Goal: Communication & Community: Answer question/provide support

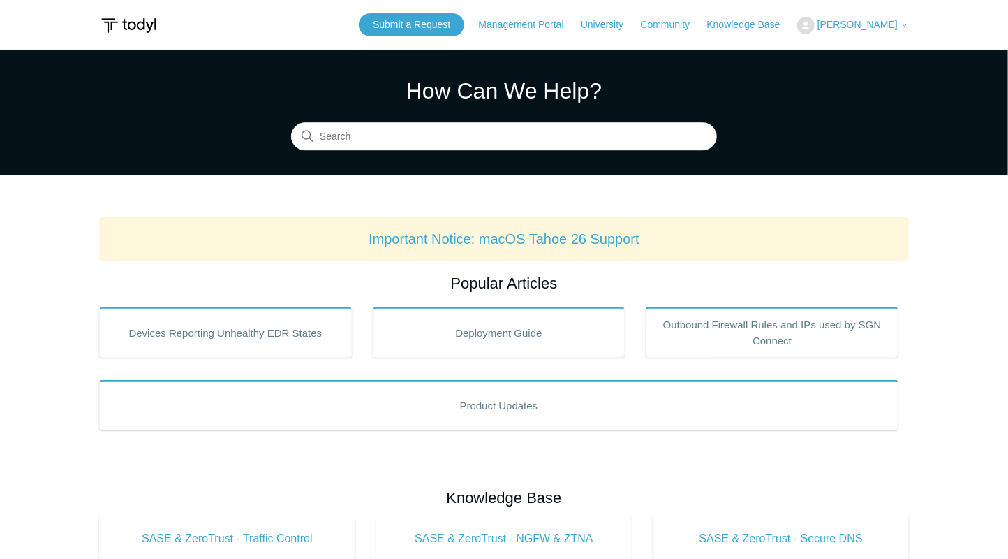
click at [836, 17] on button "[PERSON_NAME]" at bounding box center [853, 25] width 112 height 17
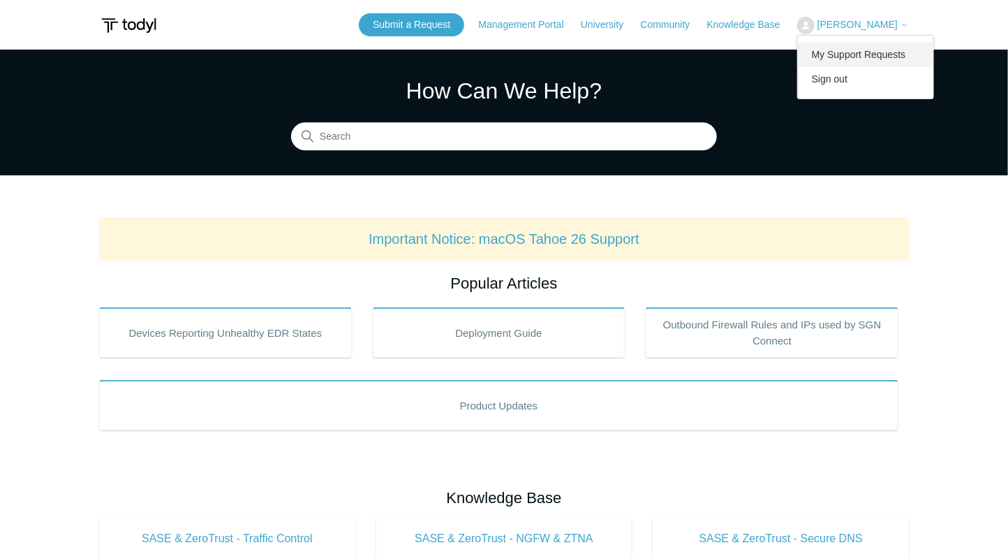
click at [832, 52] on link "My Support Requests" at bounding box center [866, 55] width 136 height 24
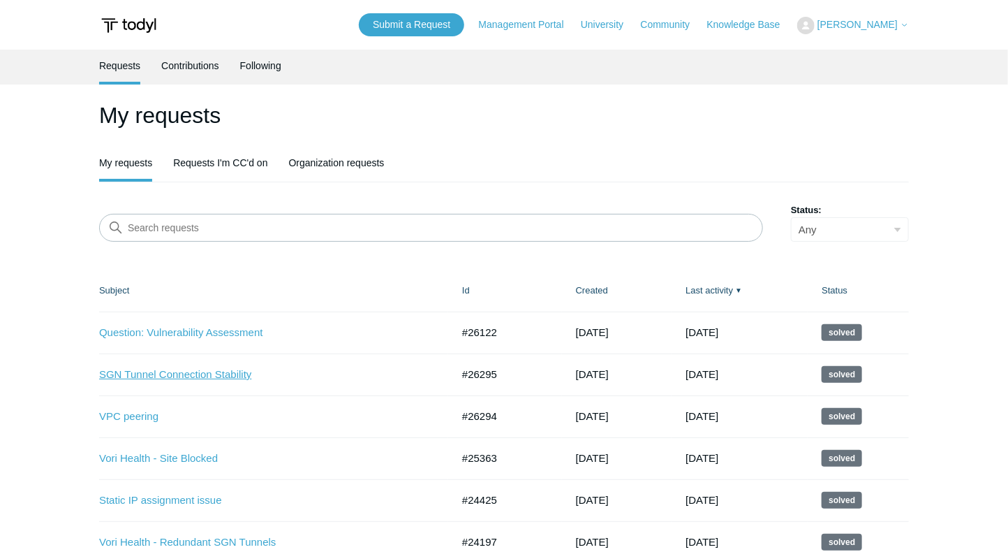
click at [191, 372] on link "SGN Tunnel Connection Stability" at bounding box center [265, 375] width 332 height 16
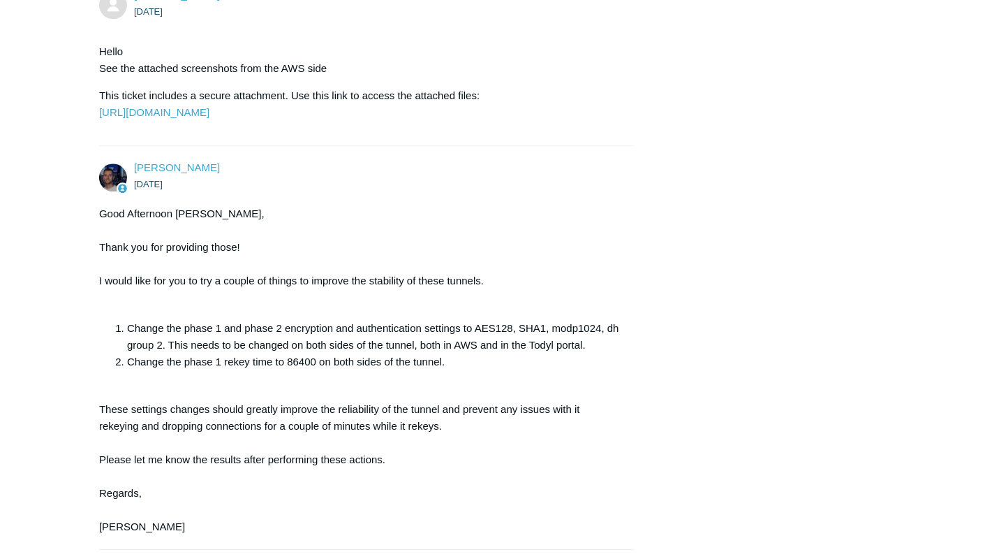
scroll to position [1657, 0]
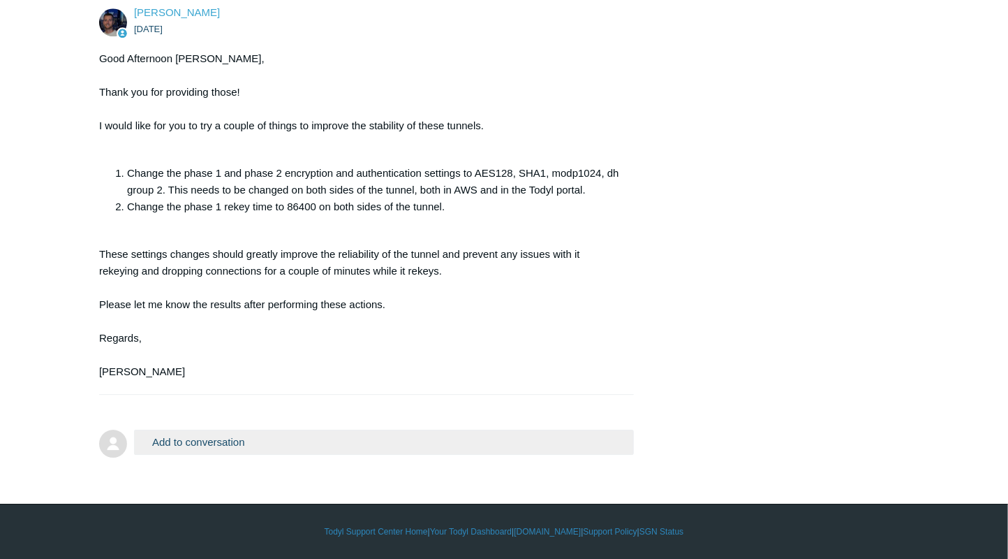
click at [271, 440] on button "Add to conversation" at bounding box center [384, 441] width 500 height 24
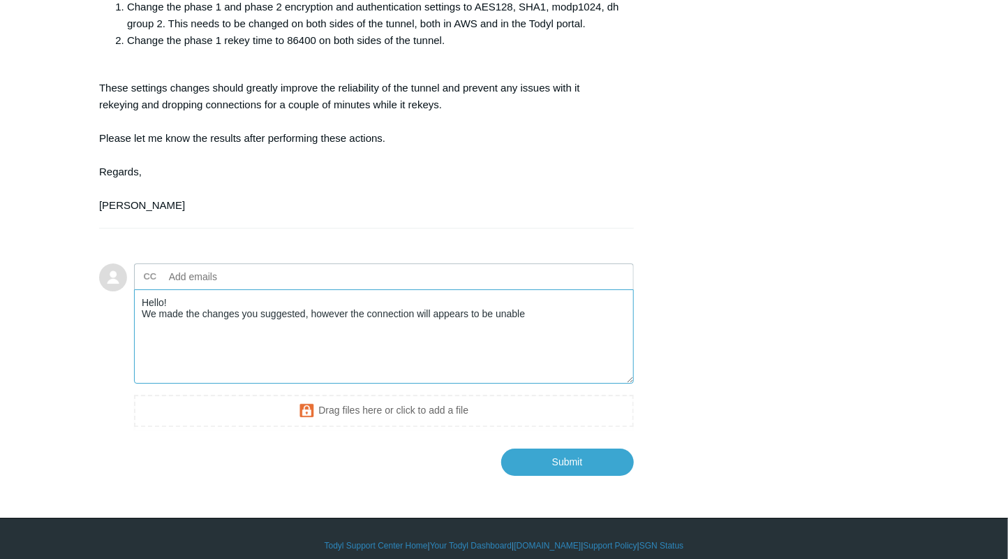
scroll to position [1746, 0]
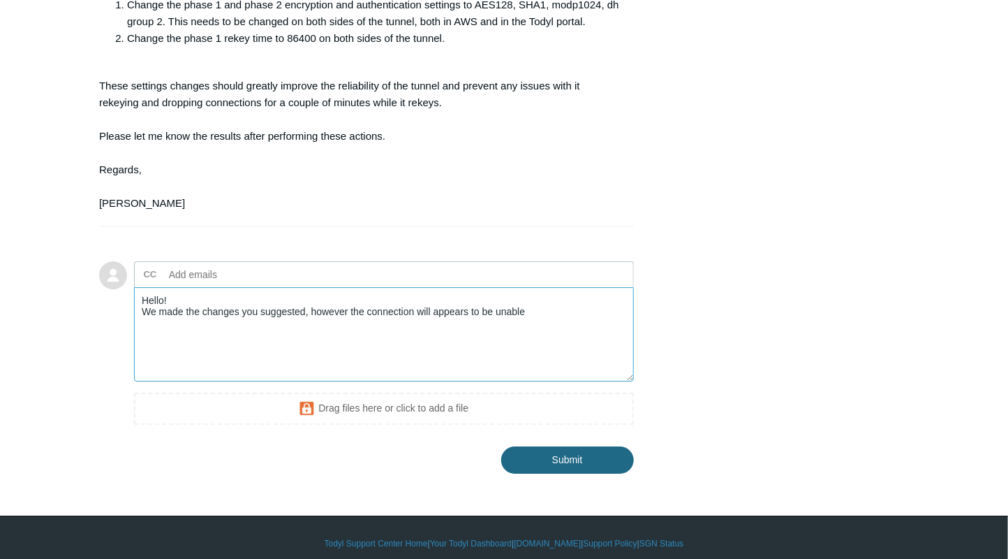
type textarea "Hello! We made the changes you suggested, however the connection will appears t…"
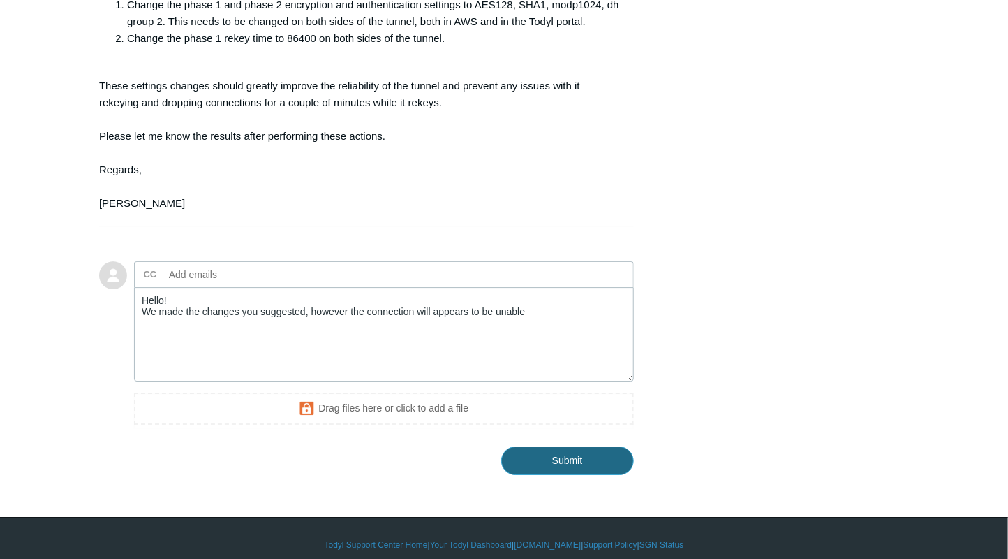
click at [596, 474] on input "Submit" at bounding box center [567, 460] width 133 height 28
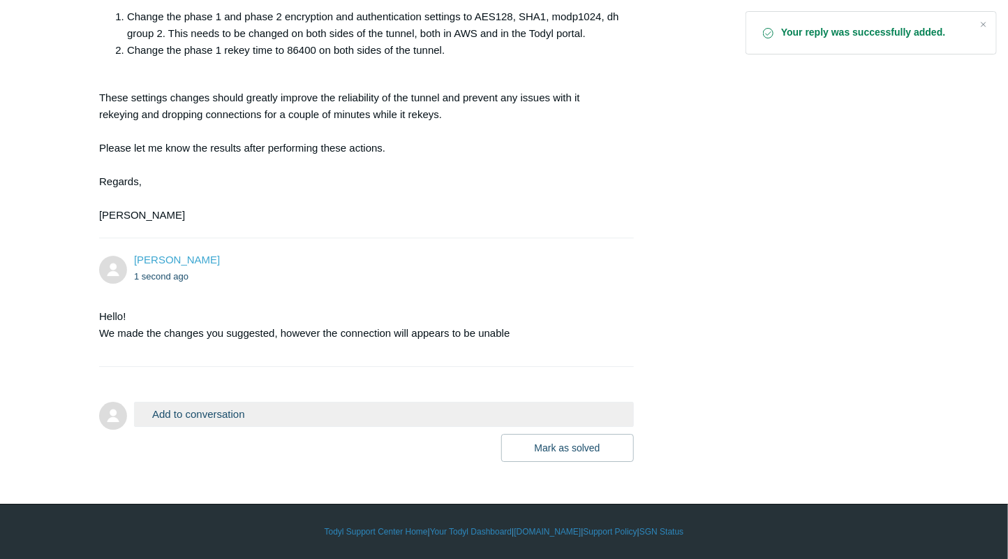
scroll to position [1809, 0]
click at [368, 413] on button "Add to conversation" at bounding box center [384, 413] width 500 height 24
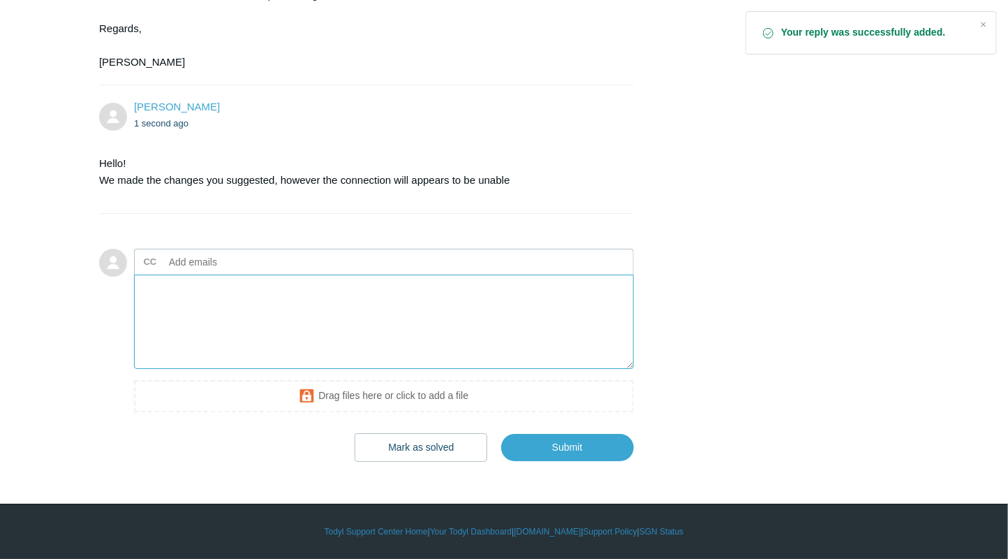
scroll to position [1966, 0]
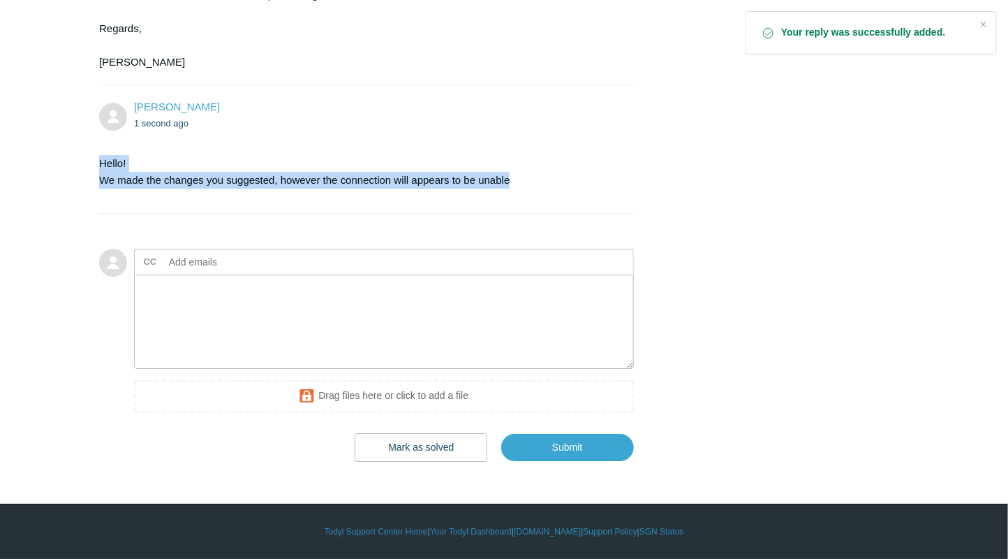
drag, startPoint x: 526, startPoint y: 182, endPoint x: 99, endPoint y: 167, distance: 426.9
click at [99, 167] on p "Hello! We made the changes you suggested, however the connection will appears t…" at bounding box center [359, 172] width 521 height 34
copy p "Hello! We made the changes you suggested, however the connection will appears t…"
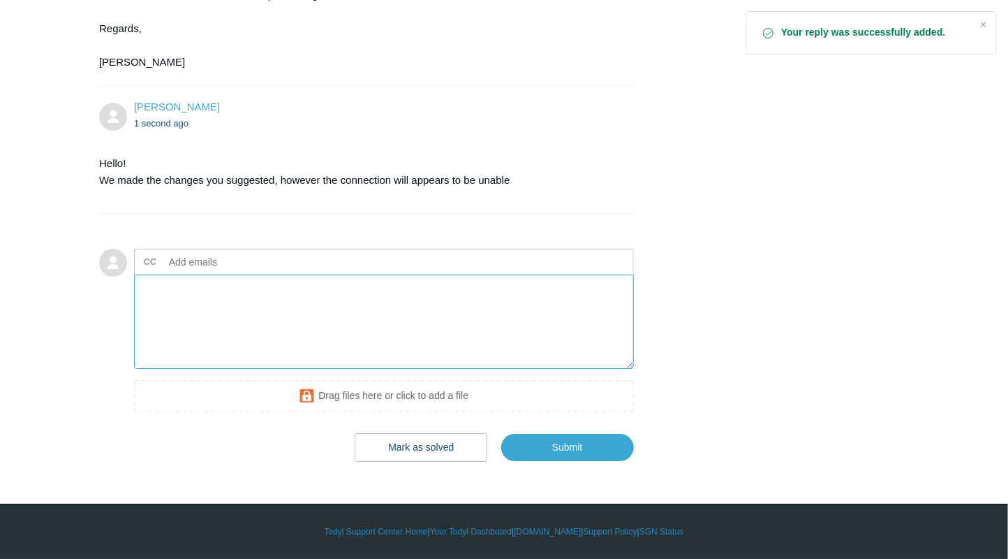
click at [192, 325] on textarea "Add your reply" at bounding box center [384, 321] width 500 height 94
paste textarea "Hello! We made the changes you suggested, however the connection will appears t…"
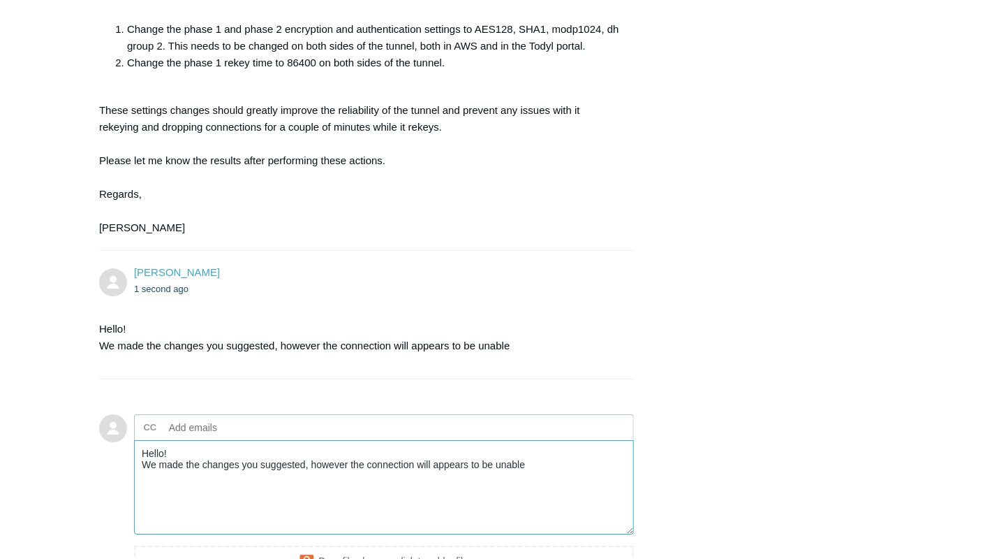
scroll to position [1663, 0]
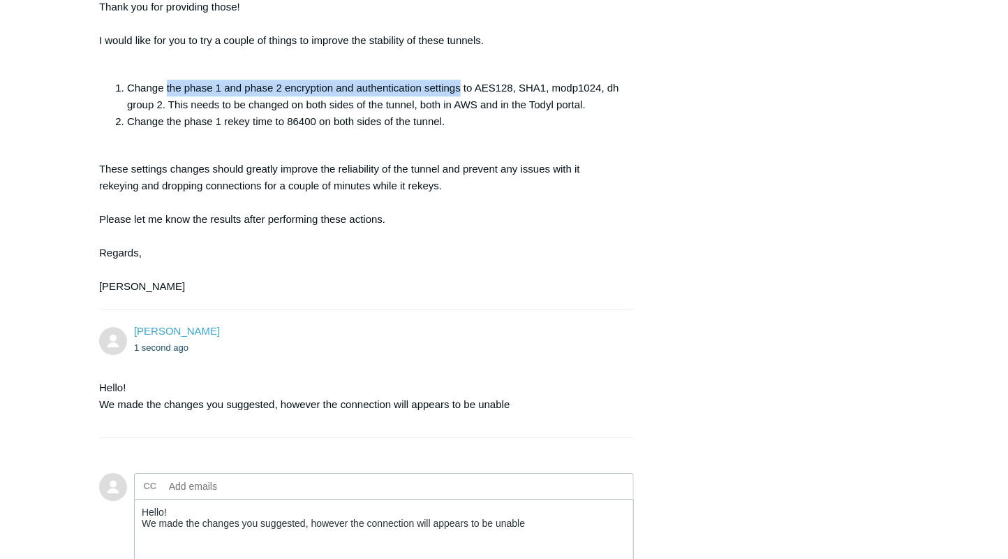
drag, startPoint x: 168, startPoint y: 168, endPoint x: 463, endPoint y: 171, distance: 295.4
click at [463, 113] on li "Change the phase 1 and phase 2 encryption and authentication settings to AES128…" at bounding box center [373, 97] width 493 height 34
copy li "the phase 1 and phase 2 encryption and authentication settings"
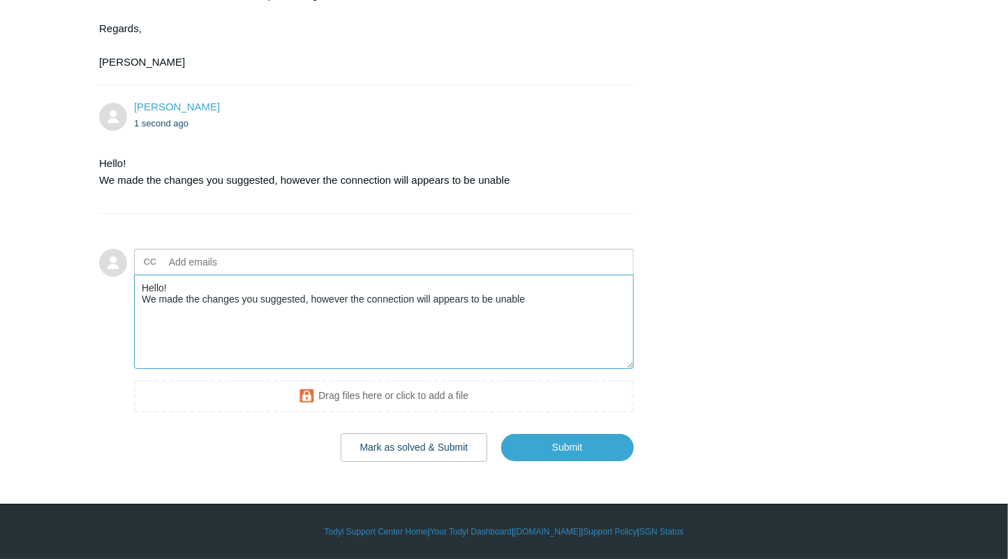
click at [538, 310] on textarea "Hello! We made the changes you suggested, however the connection will appears t…" at bounding box center [384, 321] width 500 height 94
click at [309, 302] on textarea "Hello! We made the changes you suggested, however the connection will appears t…" at bounding box center [384, 321] width 500 height 94
paste textarea "the phase 1 and phase 2 encryption and authentication settings"
click at [308, 299] on textarea "Hello! We made the changes you suggested the phase 1 and phase 2 encryption and…" at bounding box center [384, 321] width 500 height 94
click at [598, 299] on textarea "Hello! We made the changes you suggested to the phase 1 and phase 2 encryption …" at bounding box center [384, 321] width 500 height 94
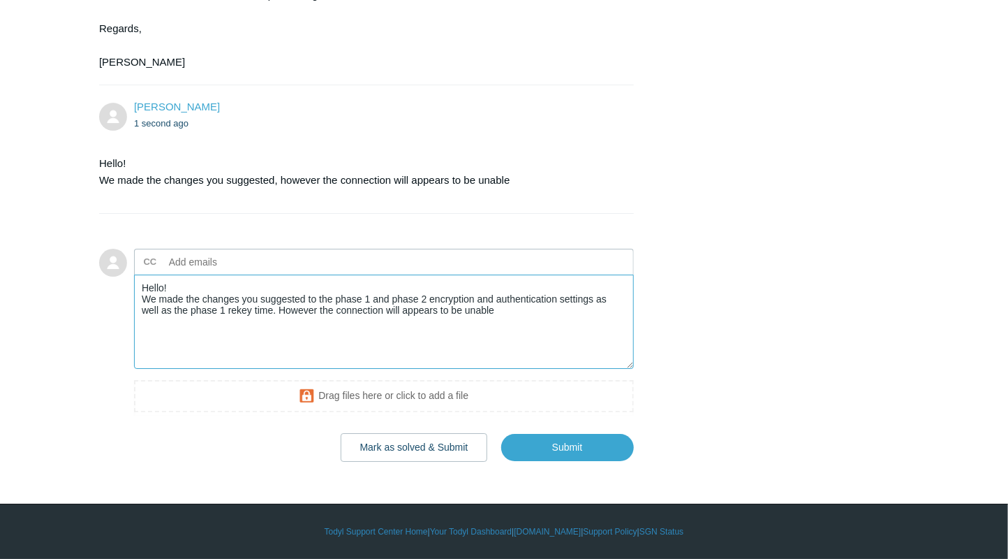
click at [397, 312] on textarea "Hello! We made the changes you suggested to the phase 1 and phase 2 encryption …" at bounding box center [384, 321] width 500 height 94
drag, startPoint x: 387, startPoint y: 314, endPoint x: 529, endPoint y: 316, distance: 141.8
click at [529, 316] on textarea "Hello! We made the changes you suggested to the phase 1 and phase 2 encryption …" at bounding box center [384, 321] width 500 height 94
click at [471, 313] on textarea "Hello! We made the changes you suggested to the phase 1 and phase 2 encryption …" at bounding box center [384, 321] width 500 height 94
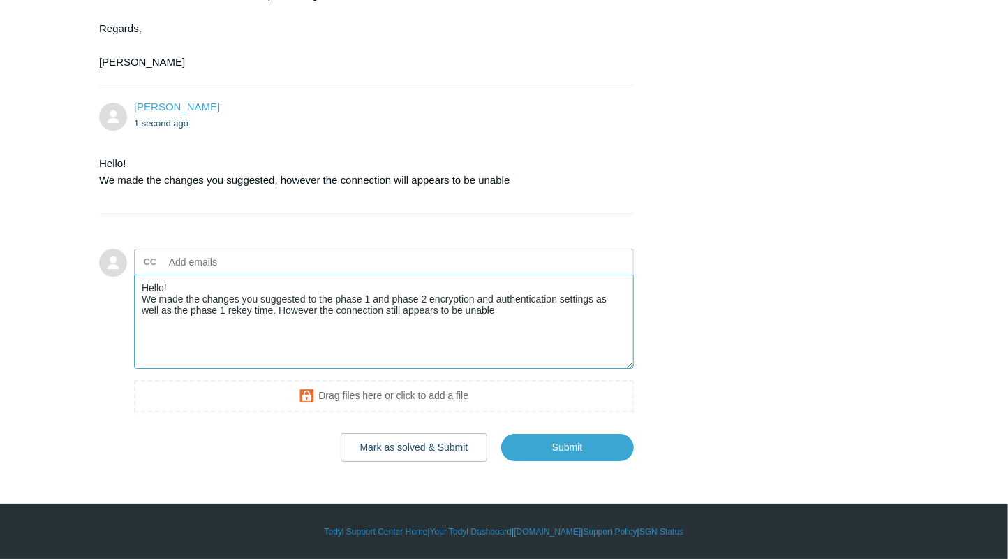
click at [476, 314] on textarea "Hello! We made the changes you suggested to the phase 1 and phase 2 encryption …" at bounding box center [384, 321] width 500 height 94
click at [531, 332] on textarea "Hello! We made the changes you suggested to the phase 1 and phase 2 encryption …" at bounding box center [384, 321] width 500 height 94
type textarea "Hello! We made the changes you suggested to the phase 1 and phase 2 encryption …"
click at [221, 266] on input "text" at bounding box center [238, 261] width 150 height 21
paste input "rakesh.manchikalapati@vorihealth.com"
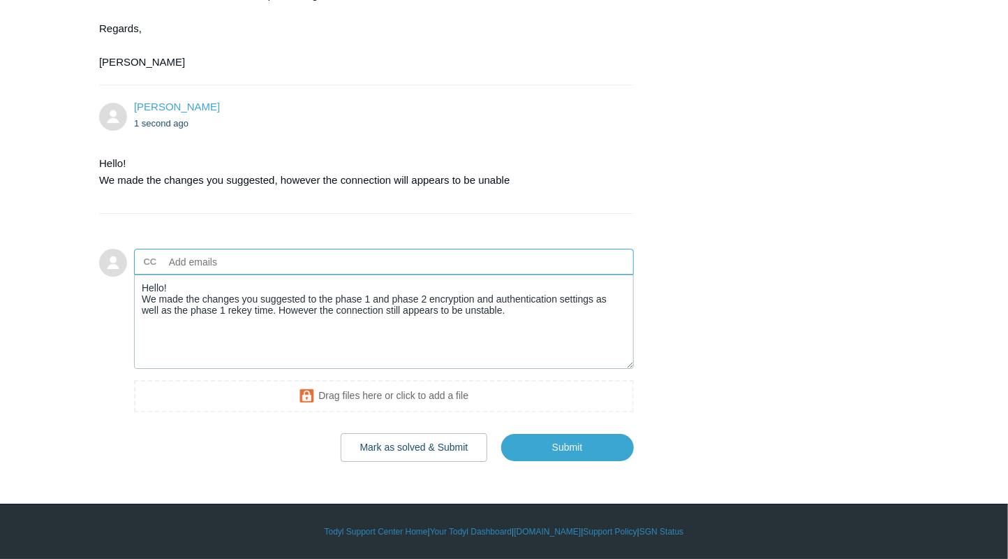
type input "rakesh.manchikalapati@vorihealth.com"
click at [337, 340] on textarea "Hello! We made the changes you suggested to the phase 1 and phase 2 encryption …" at bounding box center [384, 321] width 500 height 94
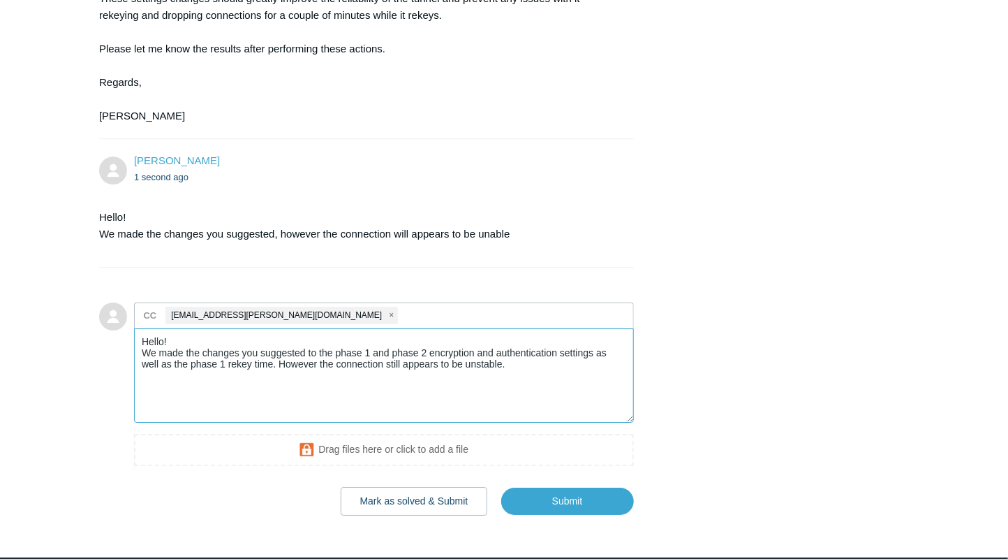
scroll to position [1925, 0]
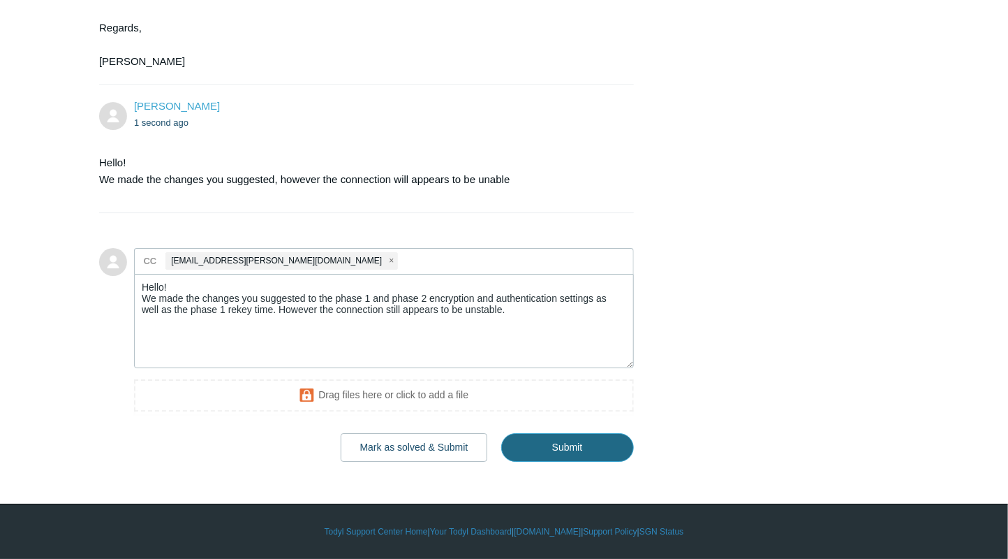
click at [573, 461] on input "Submit" at bounding box center [567, 447] width 133 height 28
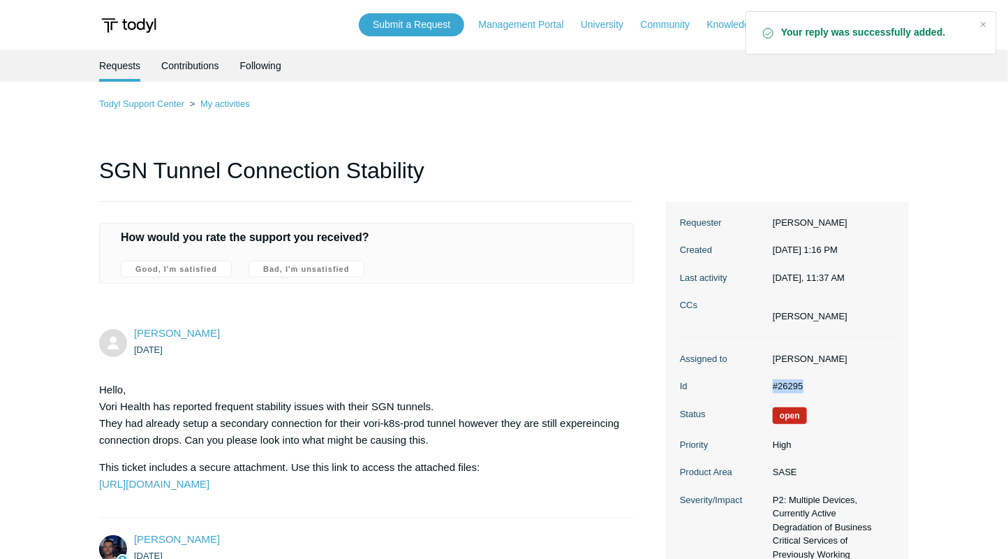
drag, startPoint x: 813, startPoint y: 386, endPoint x: 774, endPoint y: 384, distance: 39.2
click at [774, 384] on dd "#26295" at bounding box center [830, 386] width 129 height 14
copy dd "#26295"
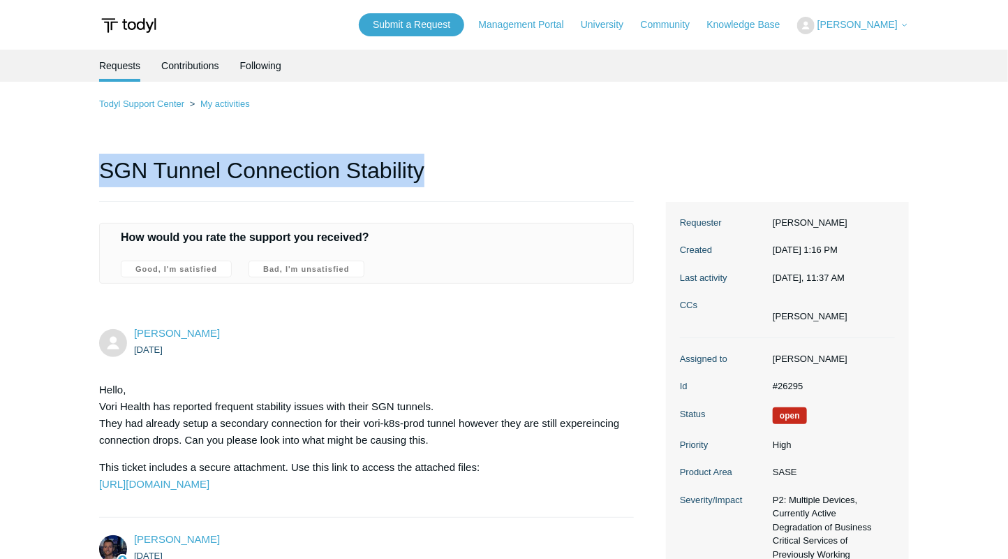
drag, startPoint x: 101, startPoint y: 168, endPoint x: 435, endPoint y: 172, distance: 334.5
click at [435, 172] on h1 "SGN Tunnel Connection Stability" at bounding box center [366, 178] width 535 height 48
copy h1 "SGN Tunnel Connection Stability"
click at [880, 30] on span "[PERSON_NAME]" at bounding box center [858, 24] width 80 height 11
click at [863, 51] on link "My Support Requests" at bounding box center [866, 55] width 136 height 24
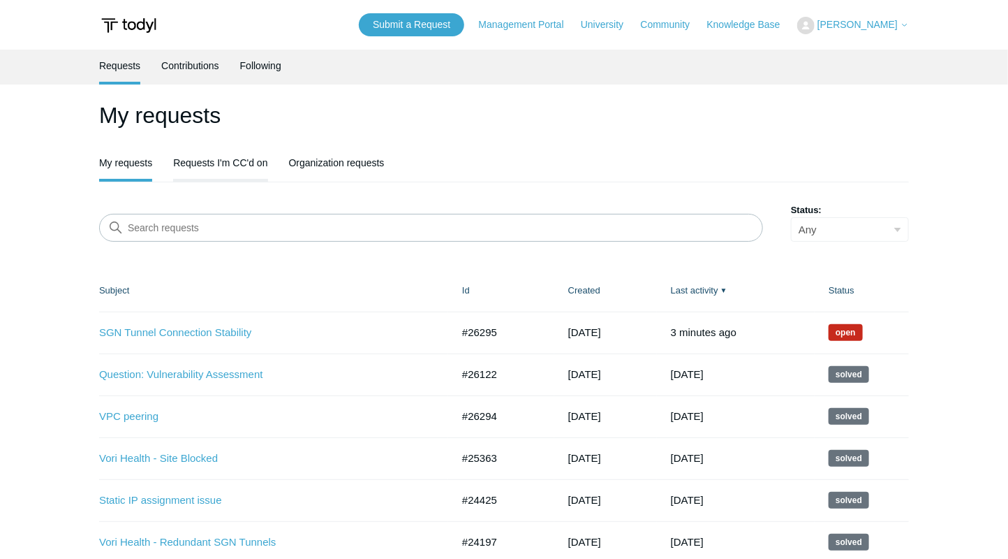
click at [237, 168] on link "Requests I'm CC'd on" at bounding box center [220, 161] width 94 height 29
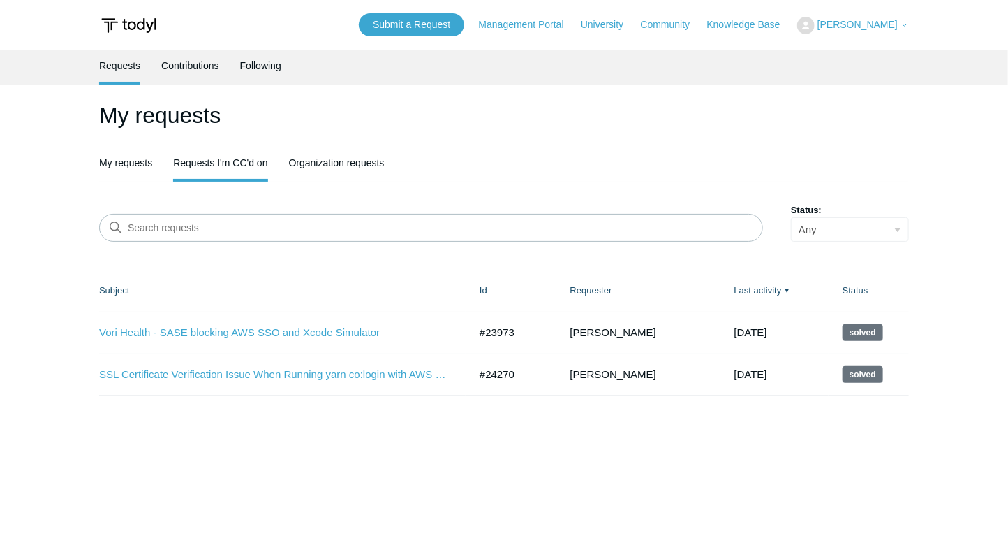
click at [837, 20] on span "[PERSON_NAME]" at bounding box center [858, 24] width 80 height 11
click at [825, 59] on link "My Support Requests" at bounding box center [866, 55] width 136 height 24
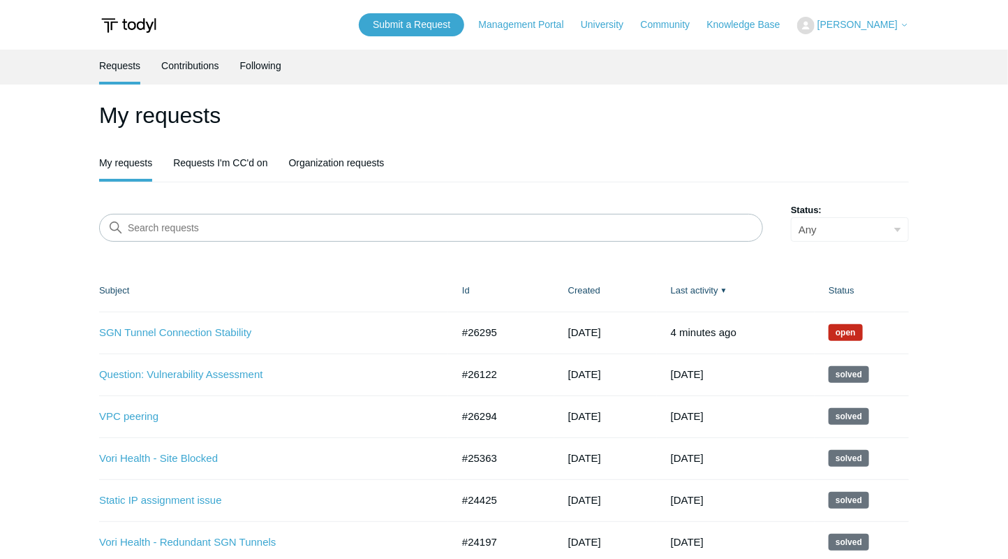
click at [850, 21] on span "[PERSON_NAME]" at bounding box center [858, 24] width 80 height 11
click at [830, 57] on link "My Support Requests" at bounding box center [866, 55] width 136 height 24
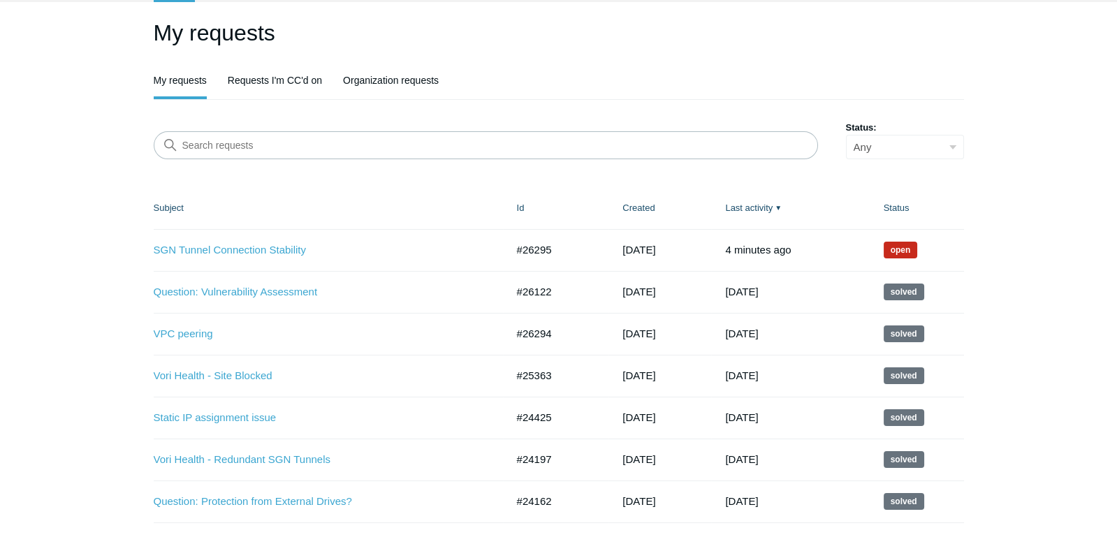
scroll to position [119, 0]
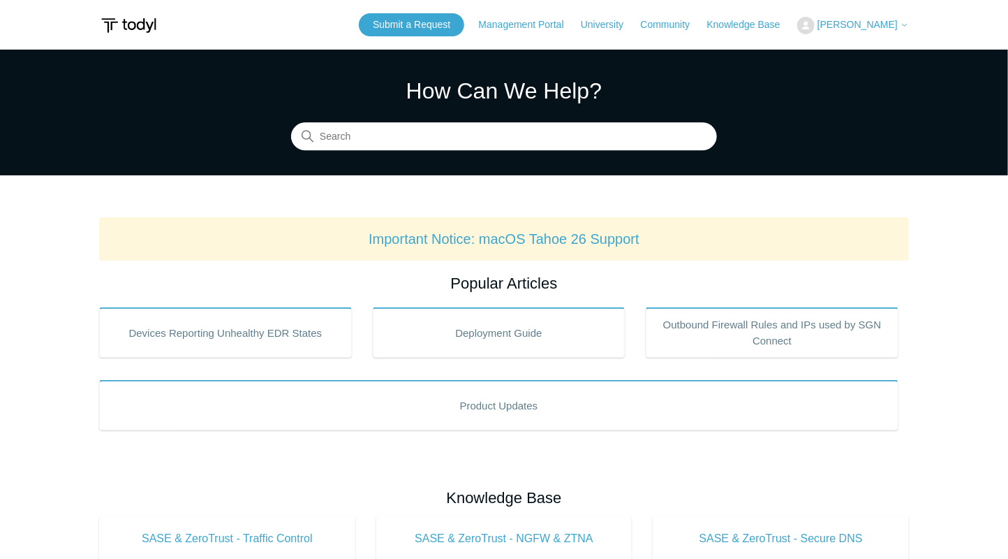
click at [904, 27] on icon at bounding box center [905, 25] width 8 height 8
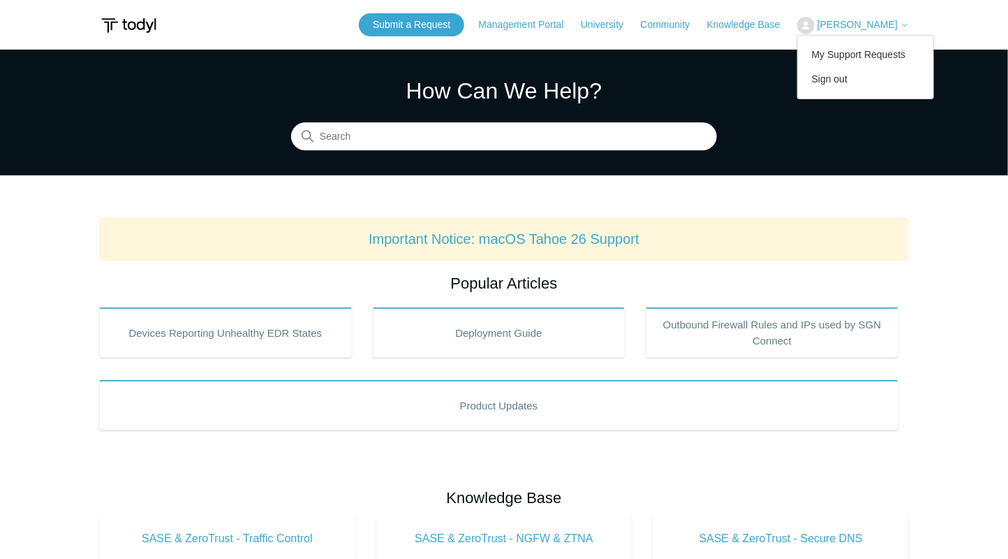
click at [839, 58] on link "My Support Requests" at bounding box center [866, 55] width 136 height 24
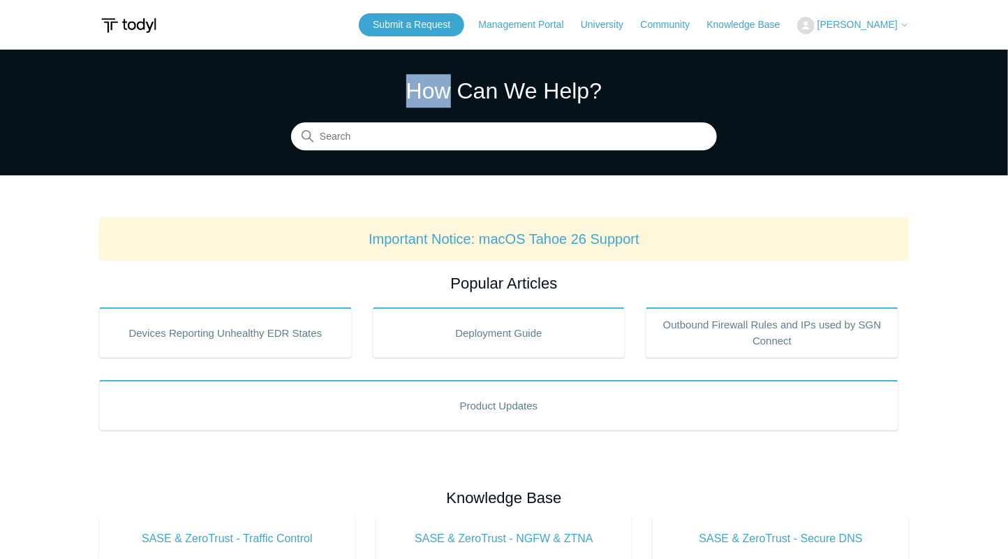
click at [839, 59] on section "How Can We Help? Search" at bounding box center [504, 113] width 1008 height 126
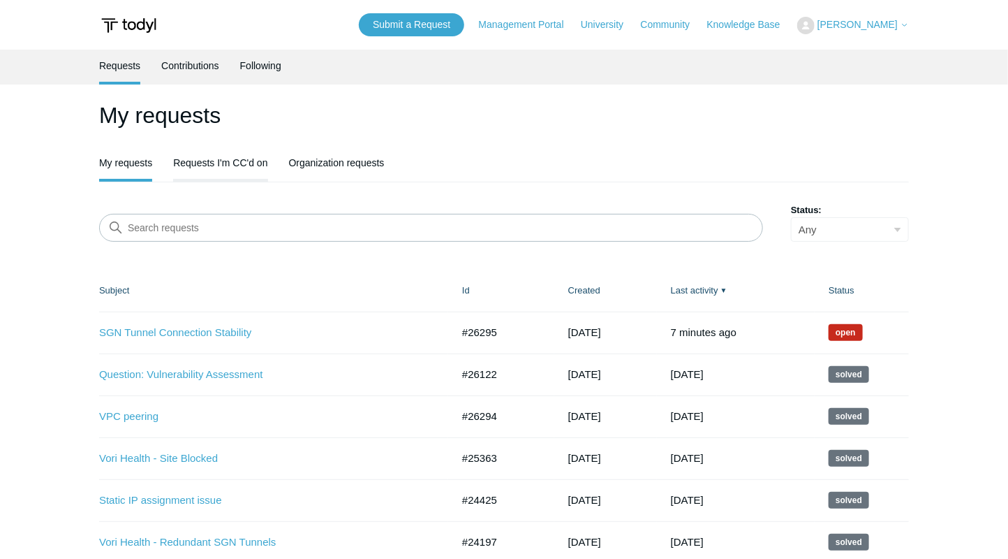
click at [229, 161] on link "Requests I'm CC'd on" at bounding box center [220, 161] width 94 height 29
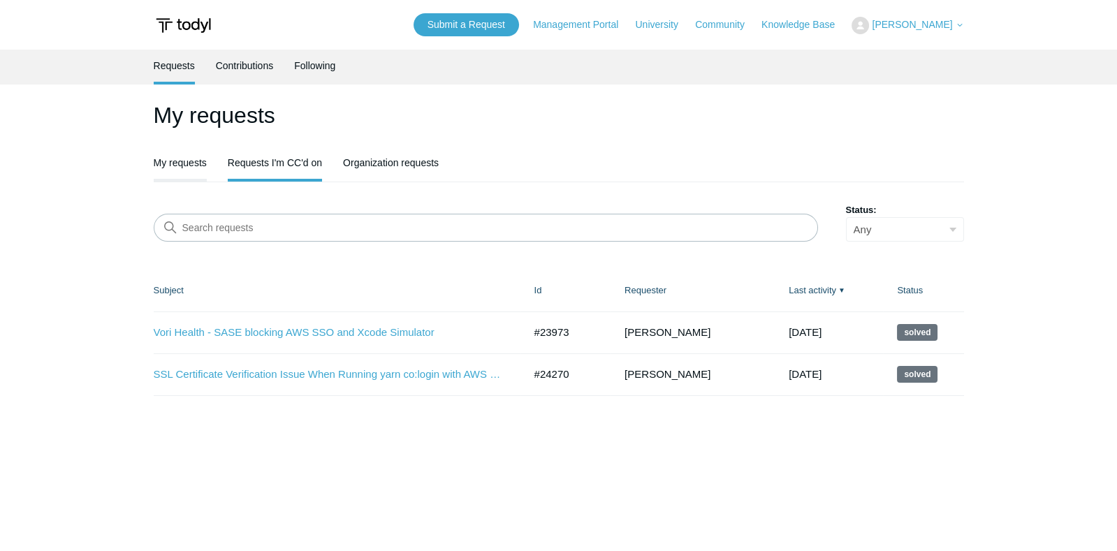
click at [195, 168] on link "My requests" at bounding box center [180, 161] width 53 height 29
